Goal: Navigation & Orientation: Find specific page/section

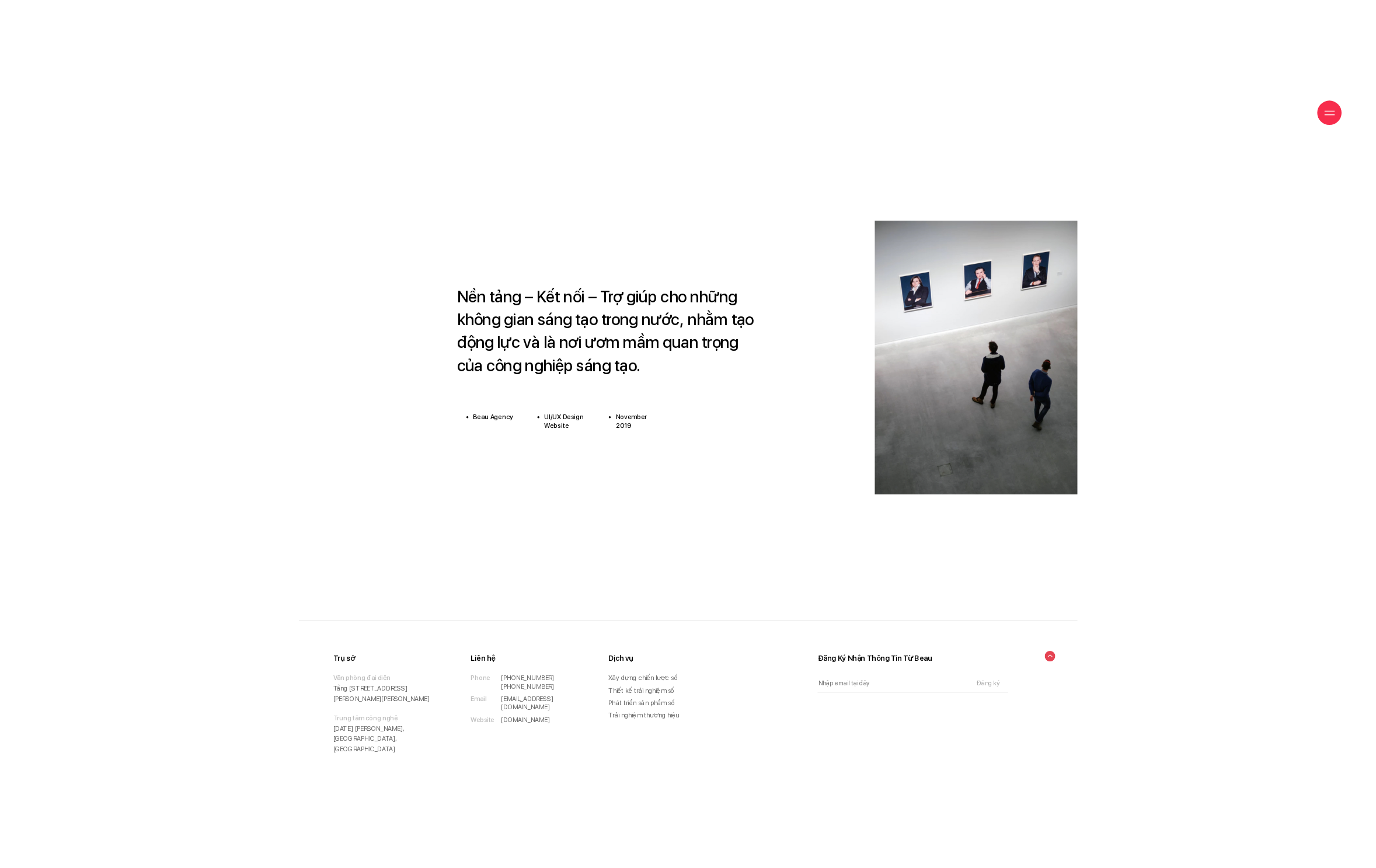
scroll to position [9087, 0]
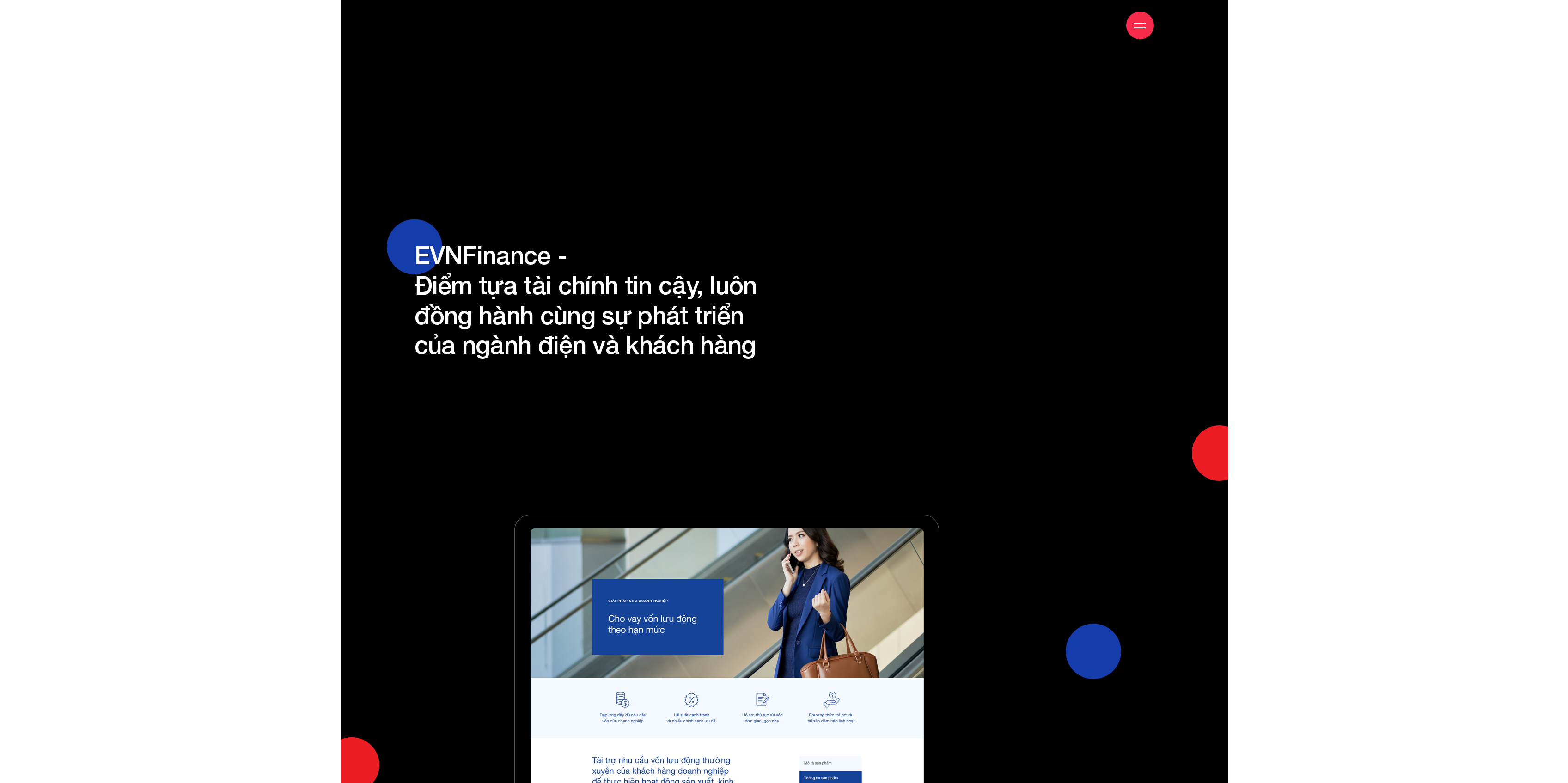
scroll to position [8458, 0]
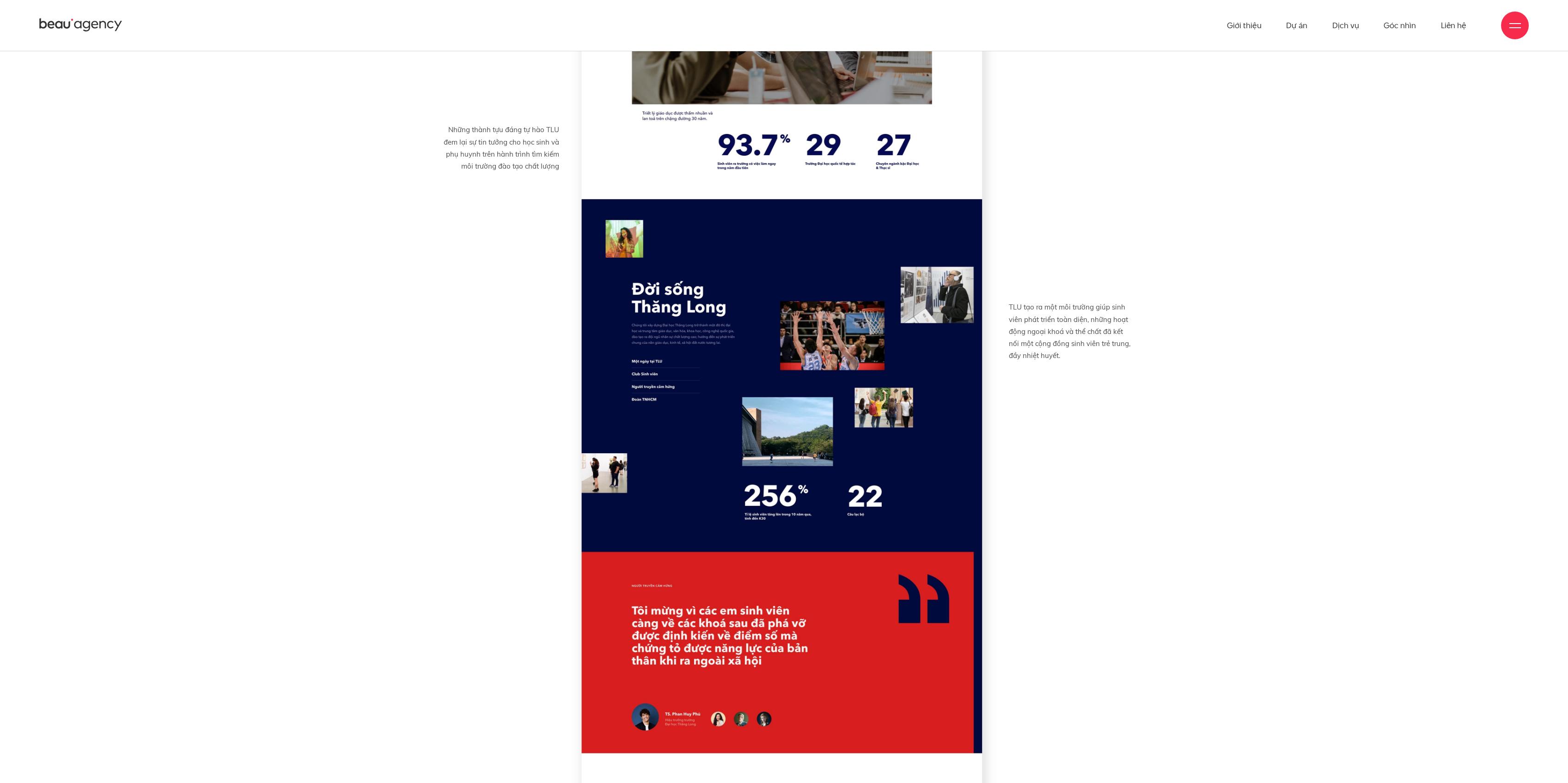
scroll to position [4604, 0]
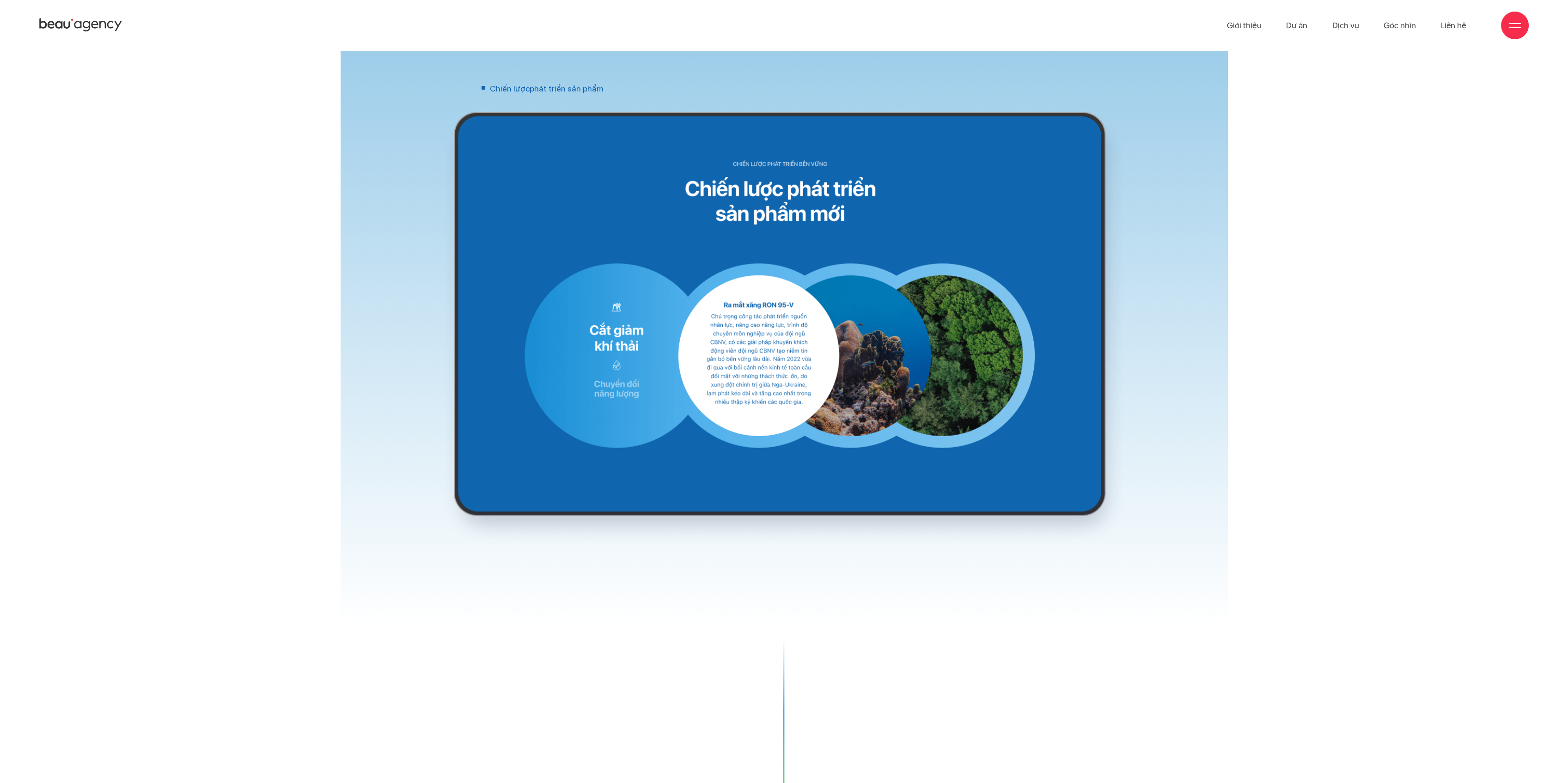
scroll to position [13709, 0]
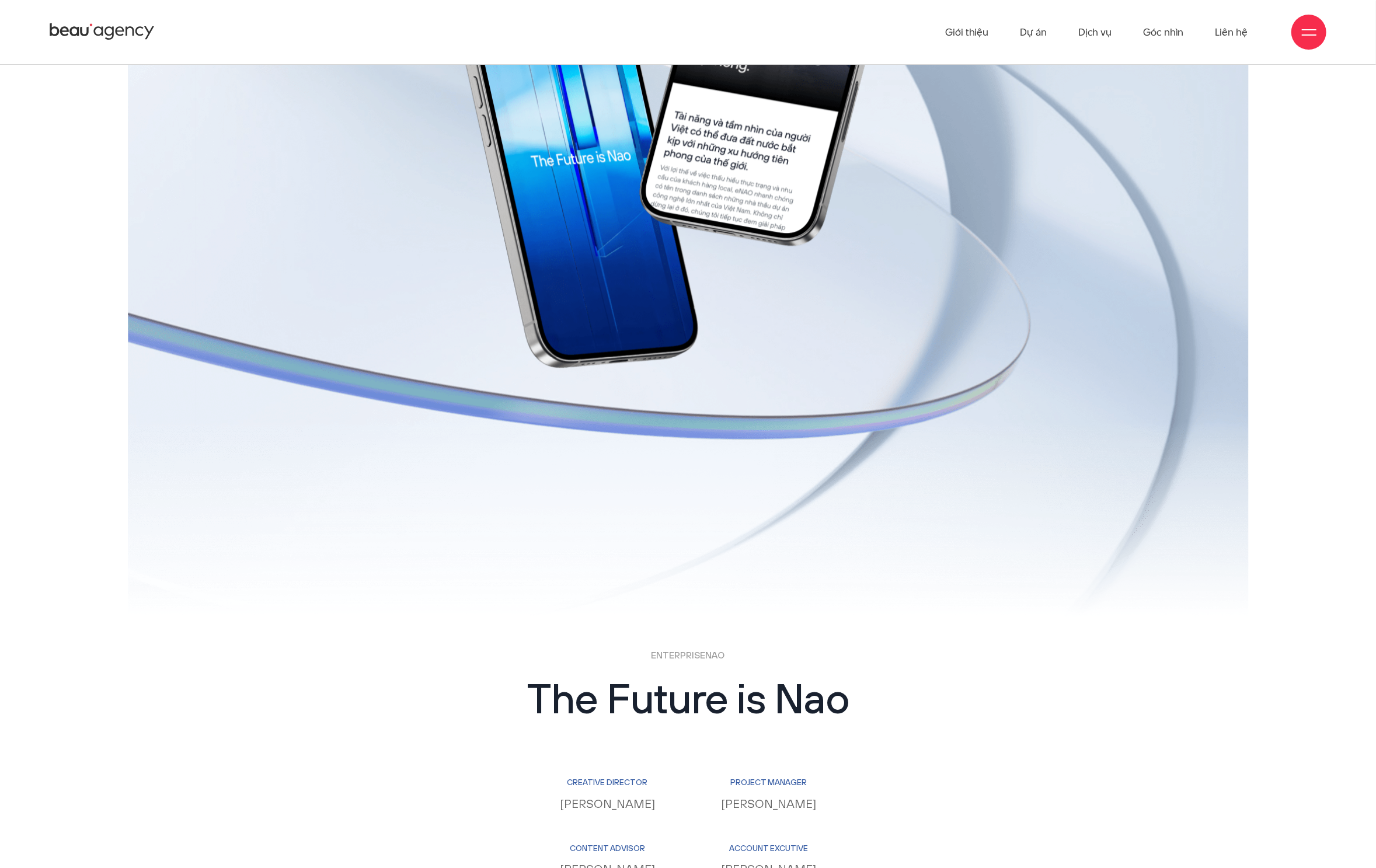
scroll to position [11618, 0]
